Goal: Check status

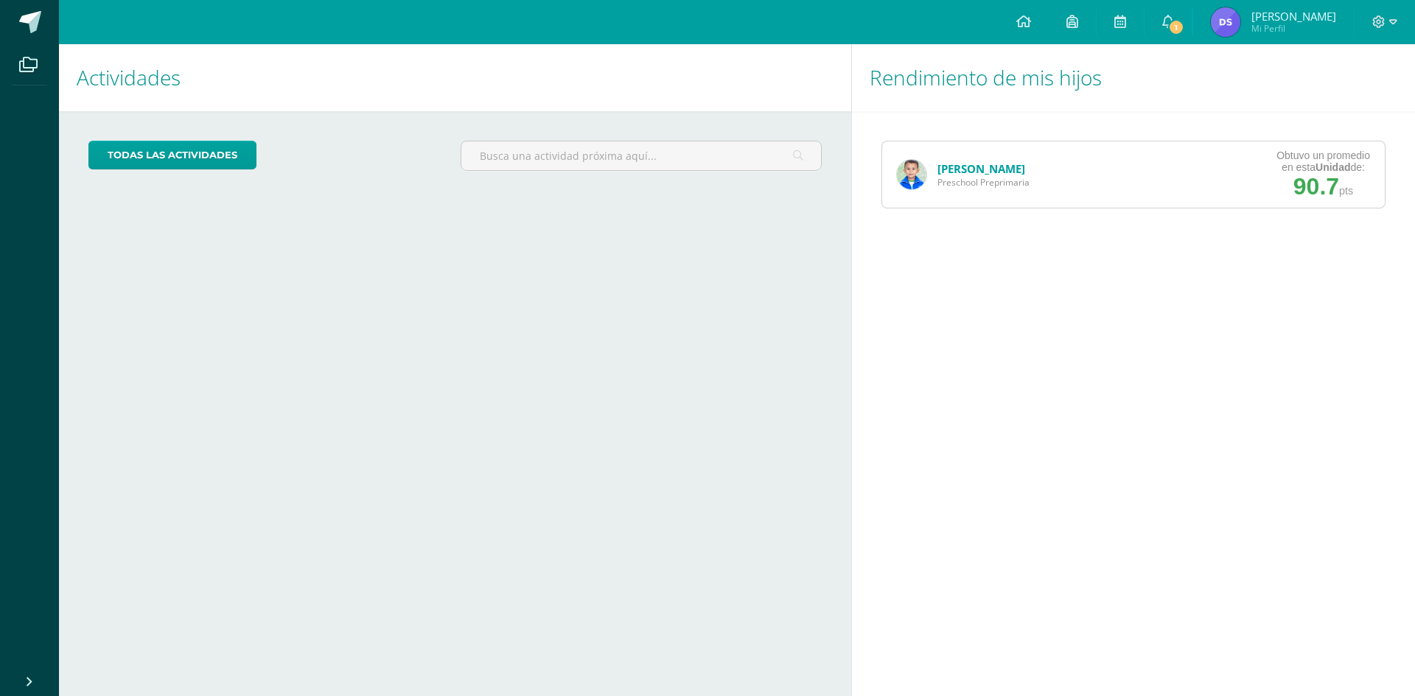
click at [981, 167] on link "[PERSON_NAME]" at bounding box center [981, 168] width 88 height 15
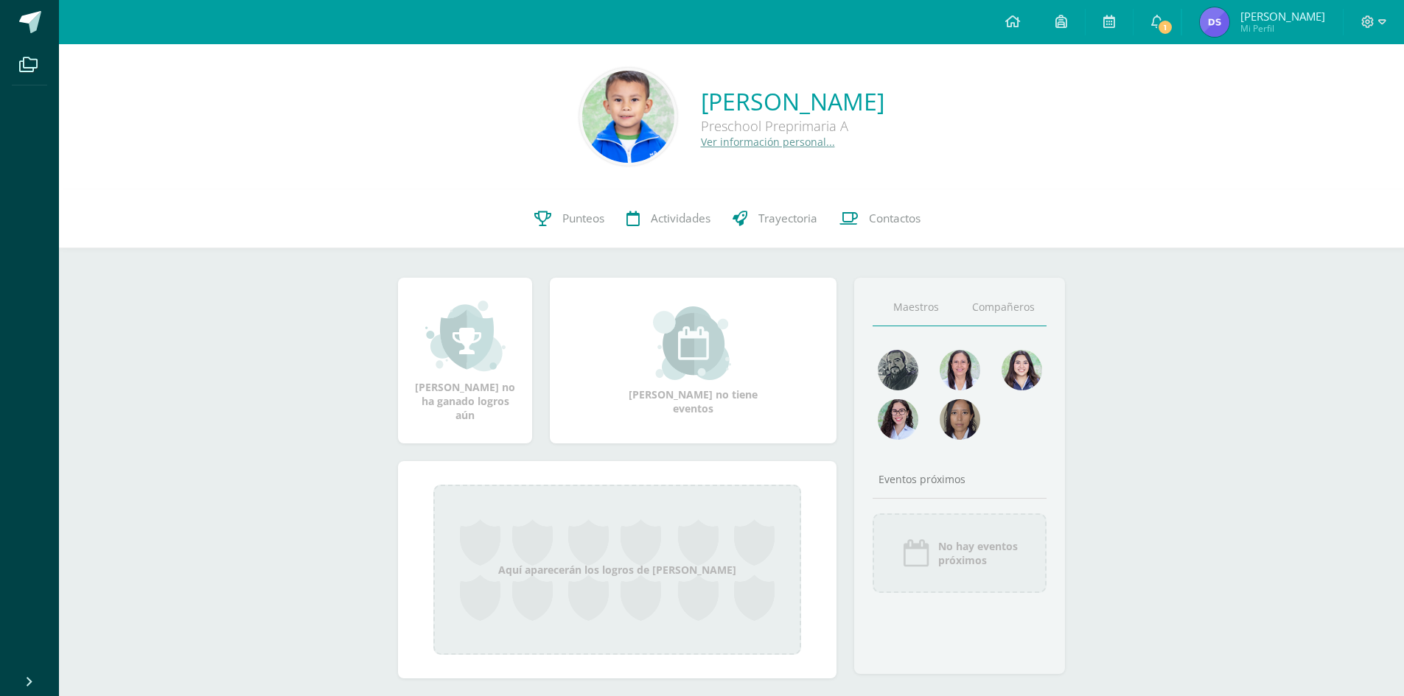
click at [1002, 312] on link "Compañeros" at bounding box center [1003, 308] width 87 height 38
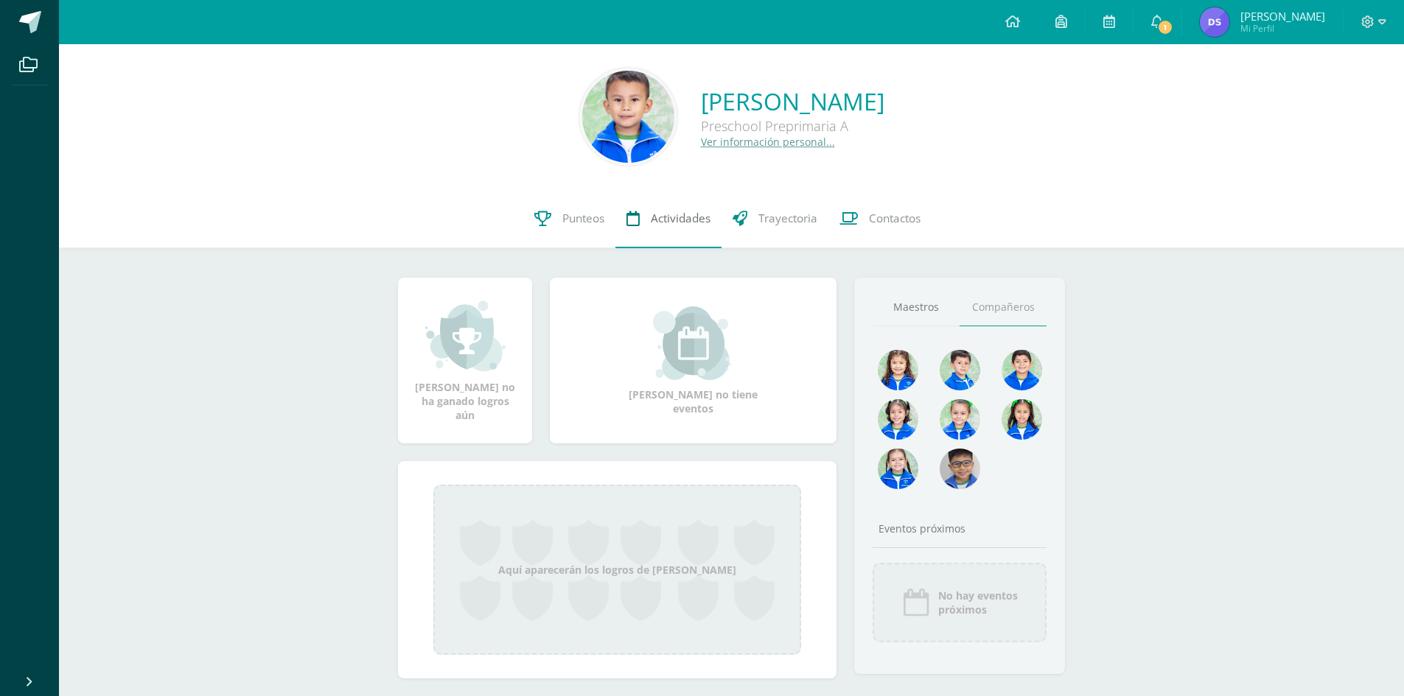
click at [668, 216] on span "Actividades" at bounding box center [681, 218] width 60 height 15
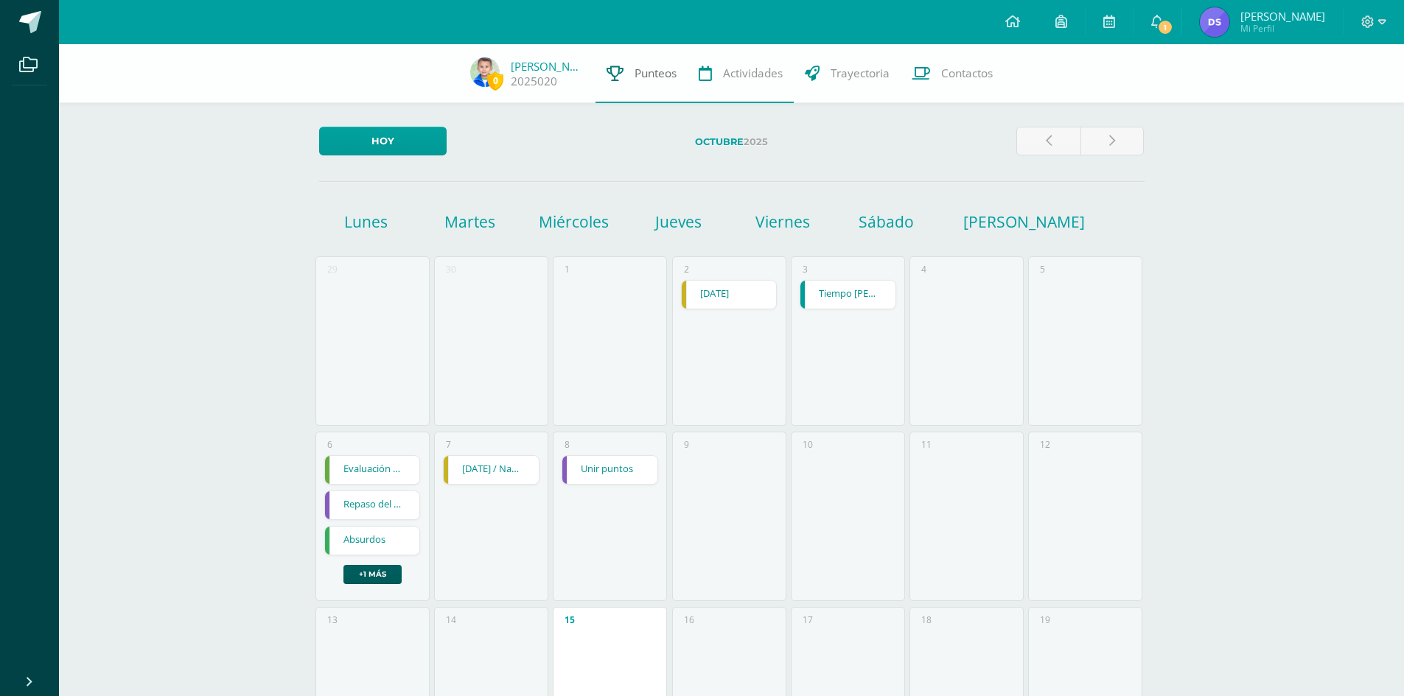
click at [653, 76] on span "Punteos" at bounding box center [656, 73] width 42 height 15
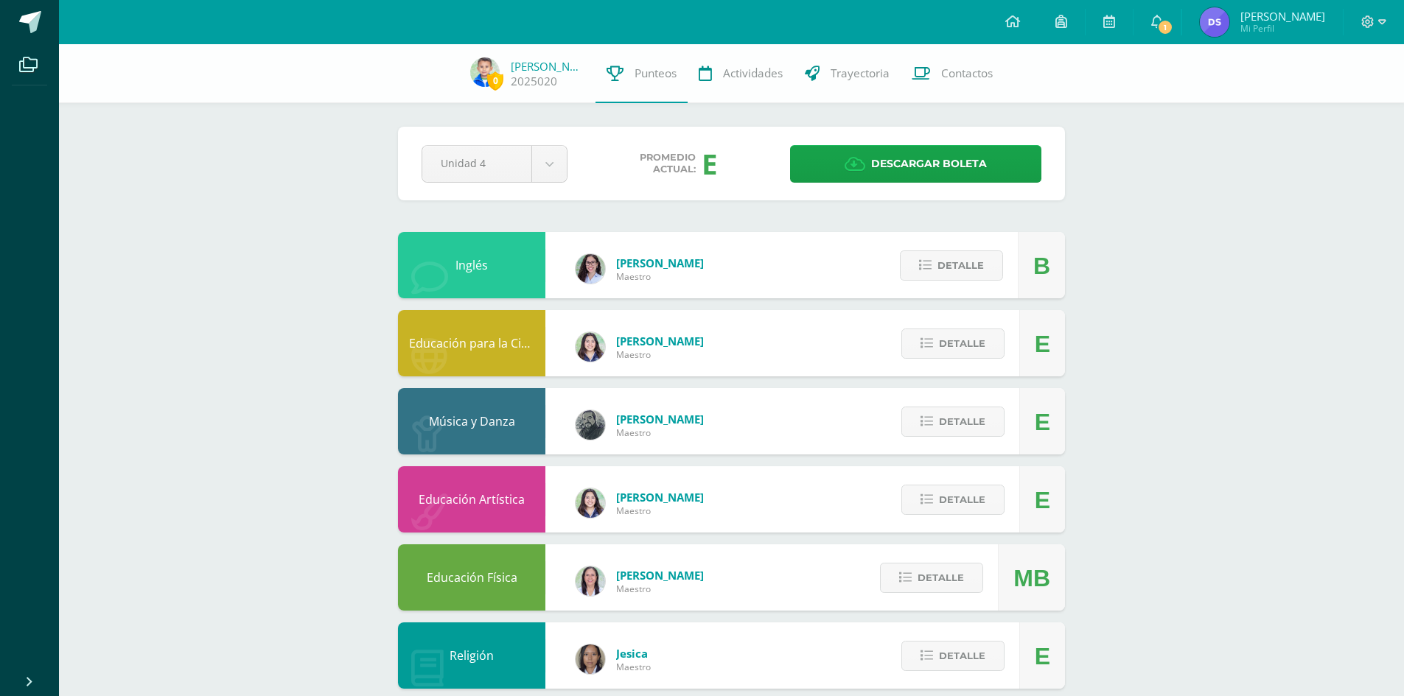
scroll to position [74, 0]
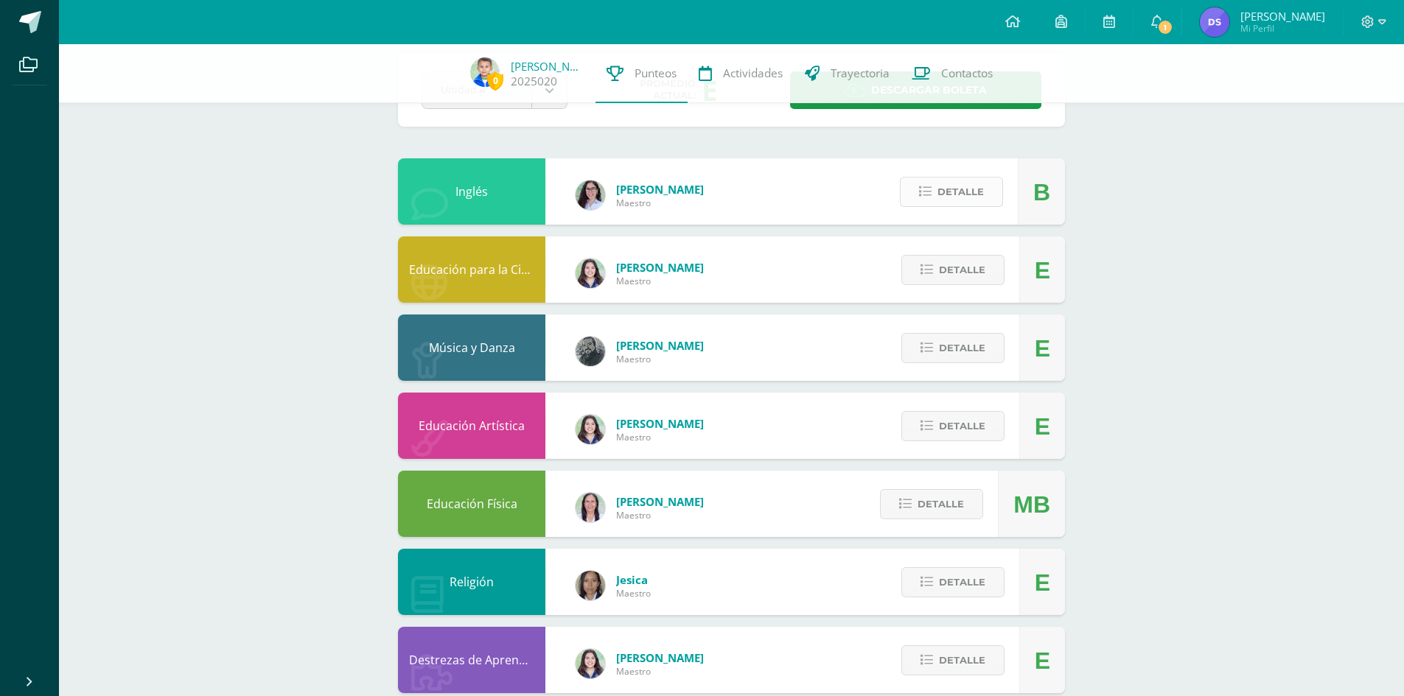
click at [974, 201] on span "Detalle" at bounding box center [960, 191] width 46 height 27
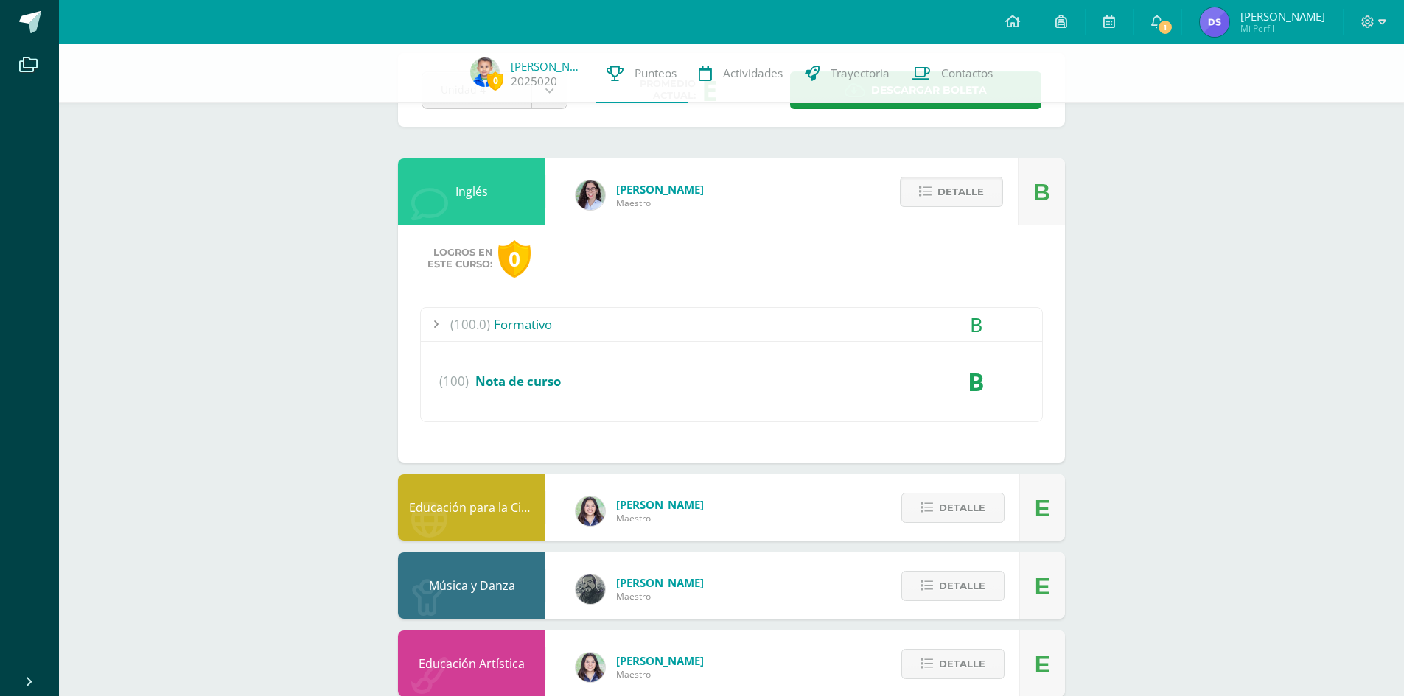
click at [541, 329] on div "(100.0) Formativo" at bounding box center [731, 324] width 621 height 33
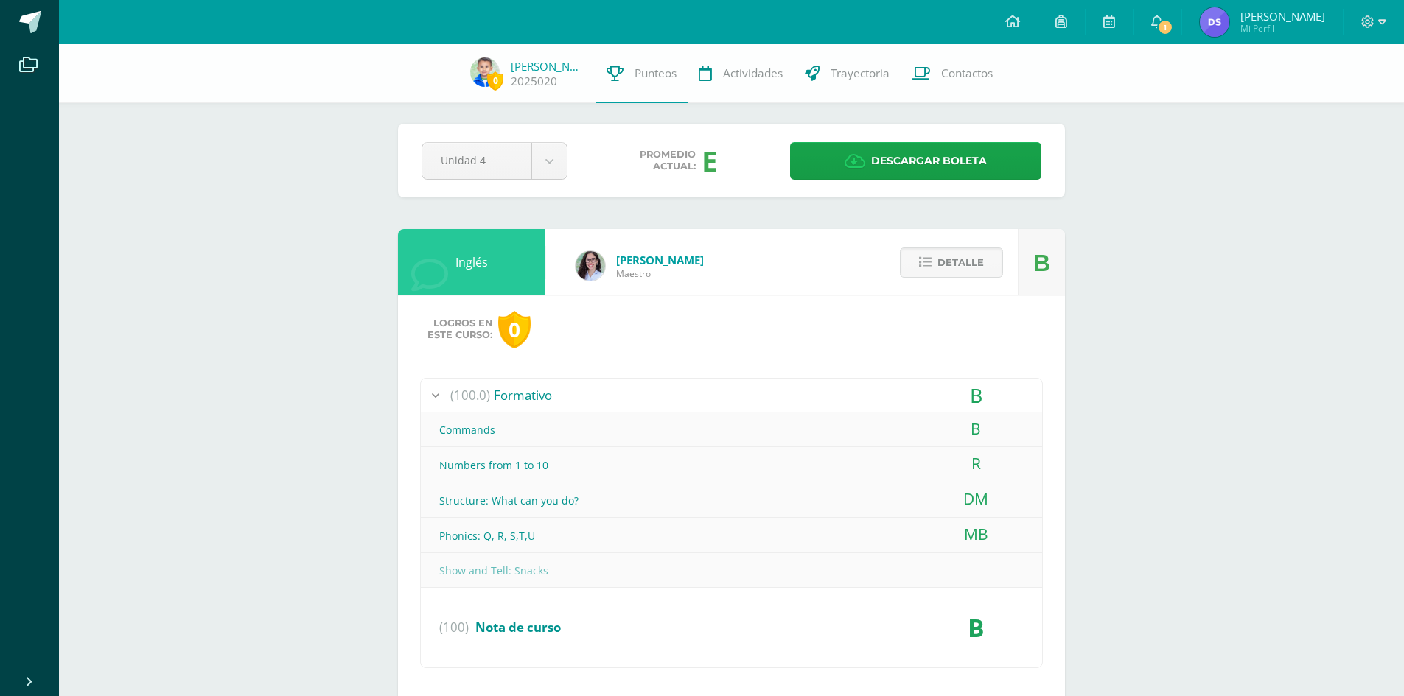
scroll to position [0, 0]
